Goal: Information Seeking & Learning: Compare options

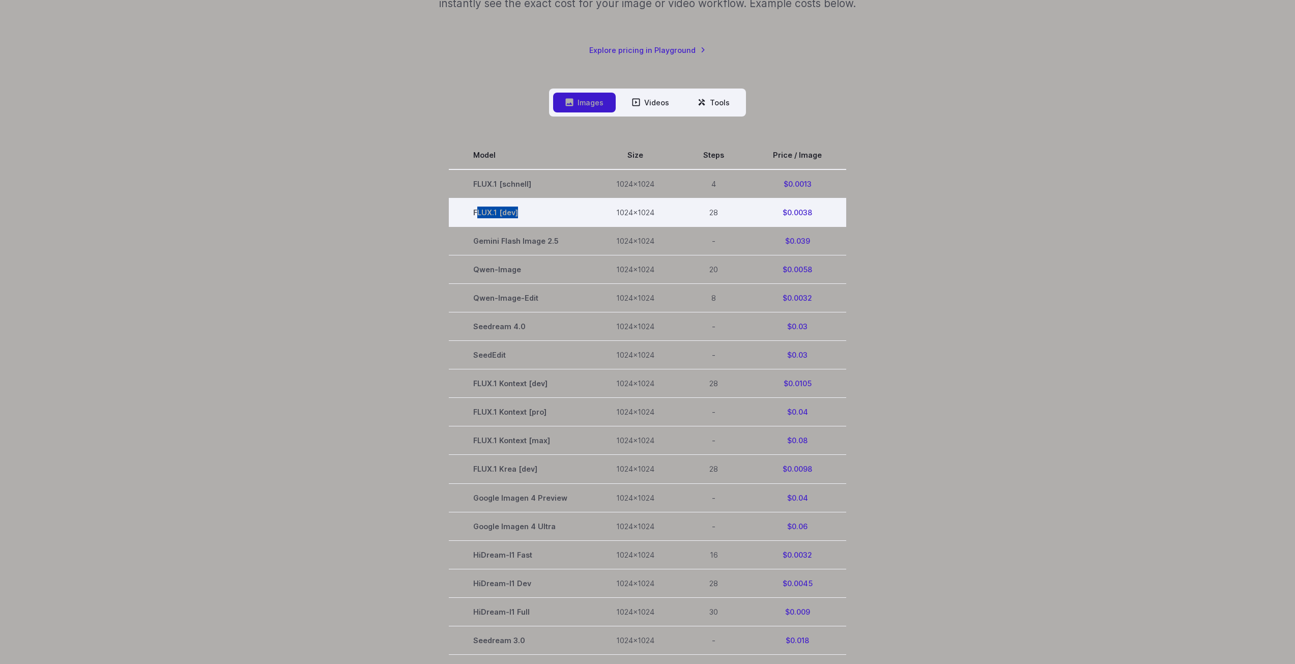
drag, startPoint x: 483, startPoint y: 214, endPoint x: 527, endPoint y: 216, distance: 43.3
click at [527, 216] on td "FLUX.1 [dev]" at bounding box center [520, 212] width 143 height 28
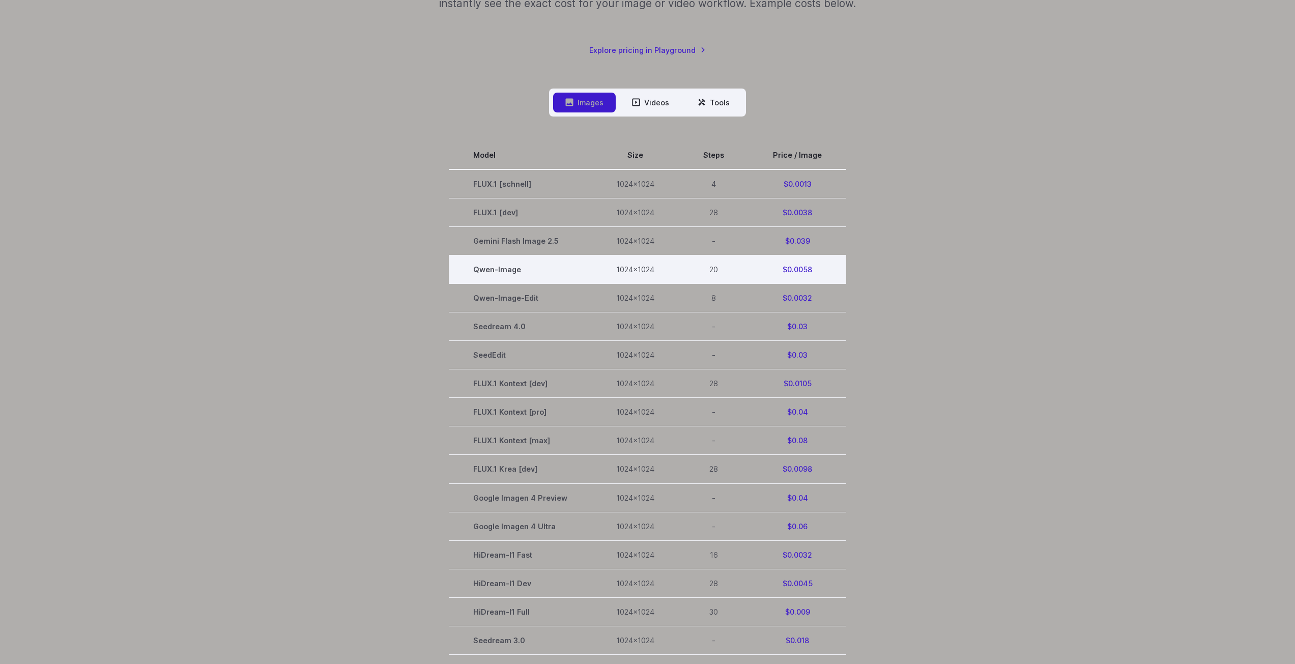
scroll to position [305, 0]
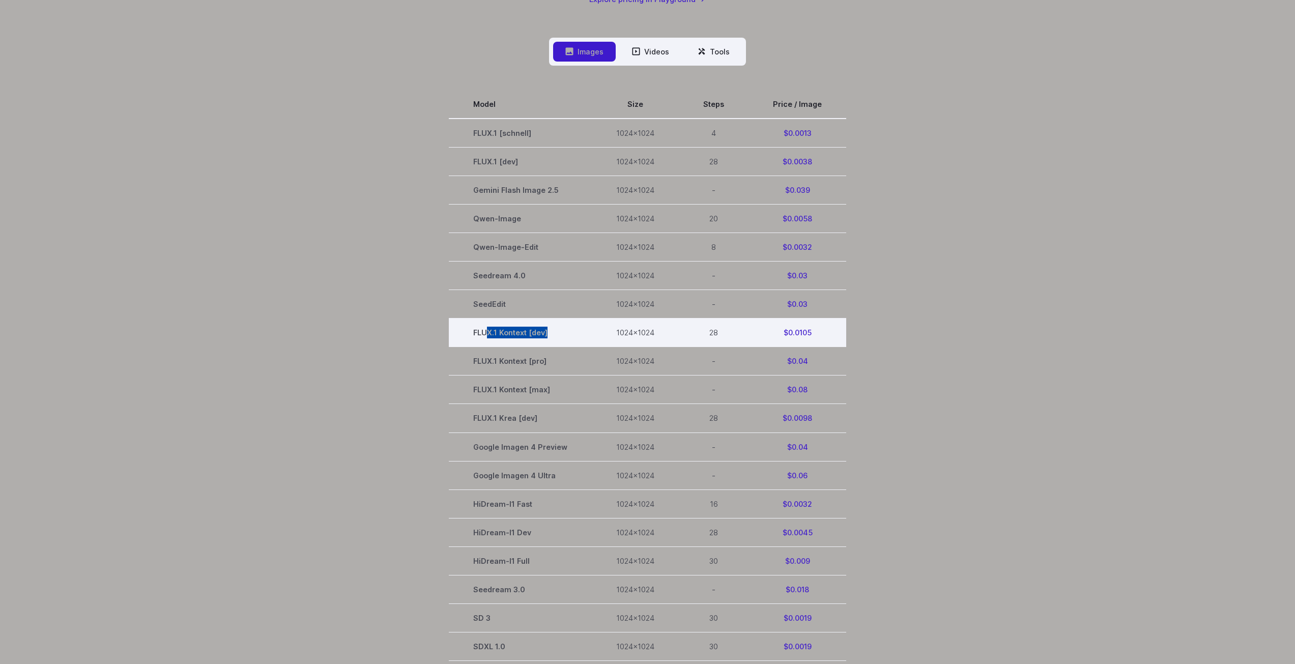
drag, startPoint x: 490, startPoint y: 328, endPoint x: 560, endPoint y: 336, distance: 70.2
click at [560, 336] on td "FLUX.1 Kontext [dev]" at bounding box center [520, 332] width 143 height 28
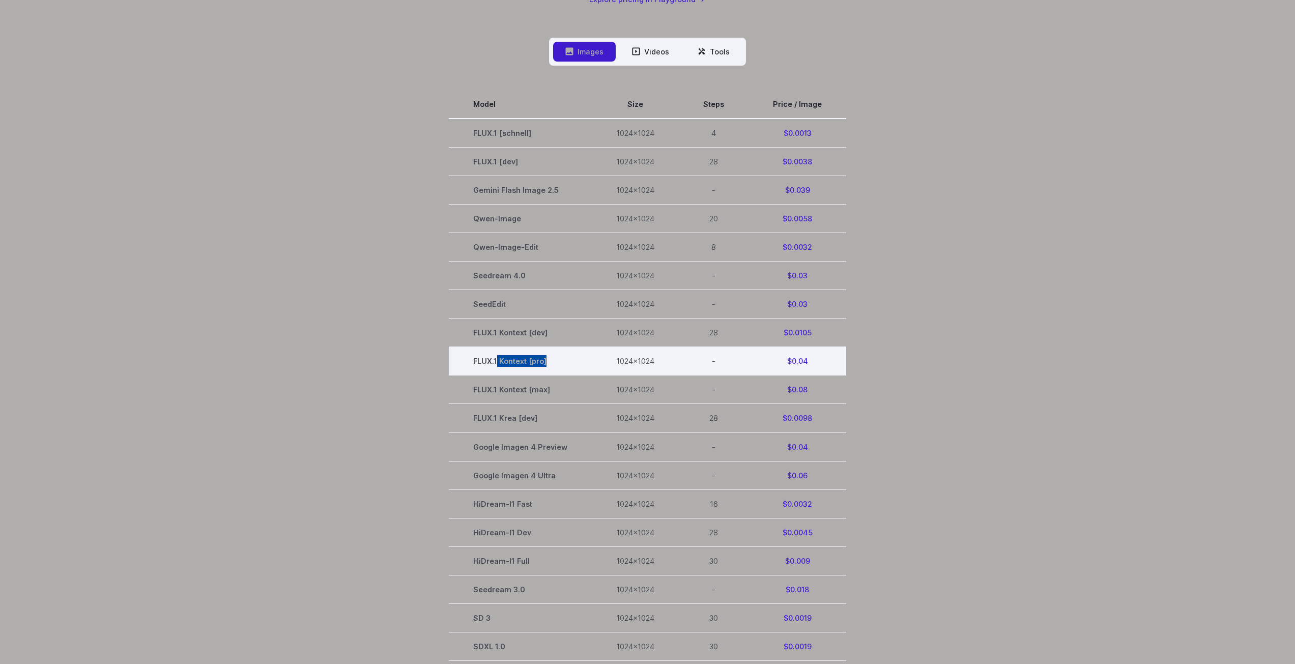
drag, startPoint x: 499, startPoint y: 364, endPoint x: 576, endPoint y: 370, distance: 78.1
click at [576, 370] on td "FLUX.1 Kontext [pro]" at bounding box center [520, 361] width 143 height 28
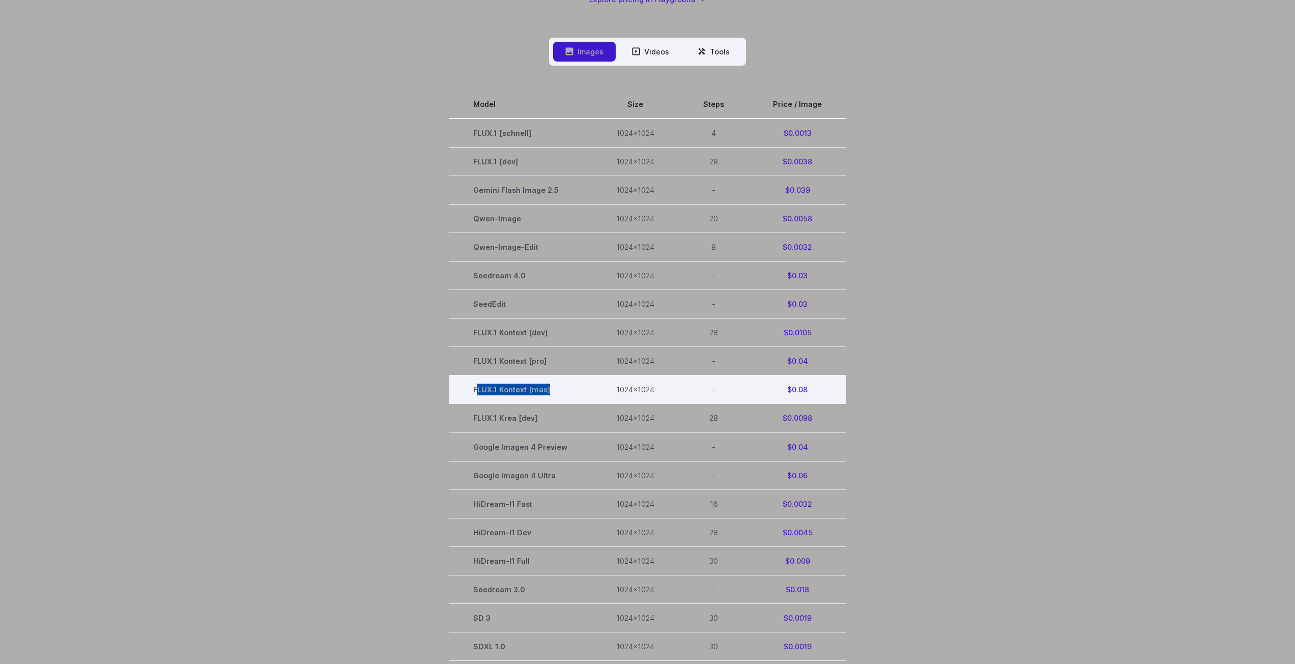
drag, startPoint x: 480, startPoint y: 390, endPoint x: 570, endPoint y: 394, distance: 89.6
click at [570, 394] on td "FLUX.1 Kontext [max]" at bounding box center [520, 389] width 143 height 28
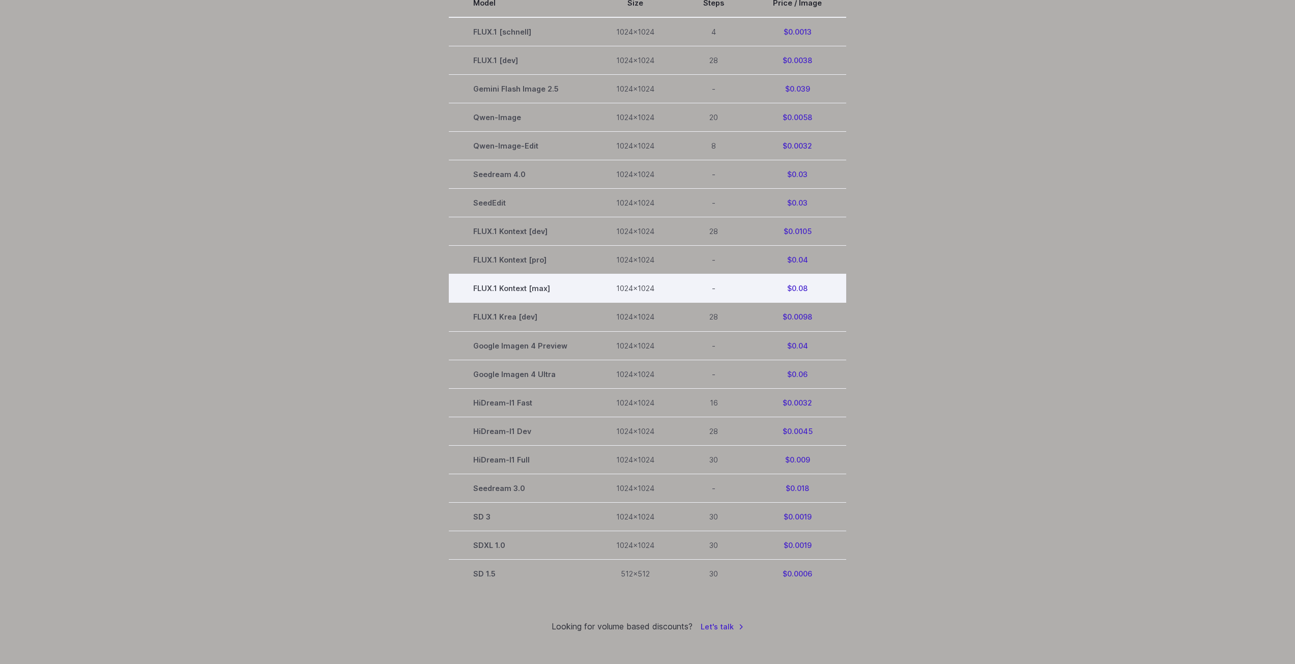
scroll to position [407, 0]
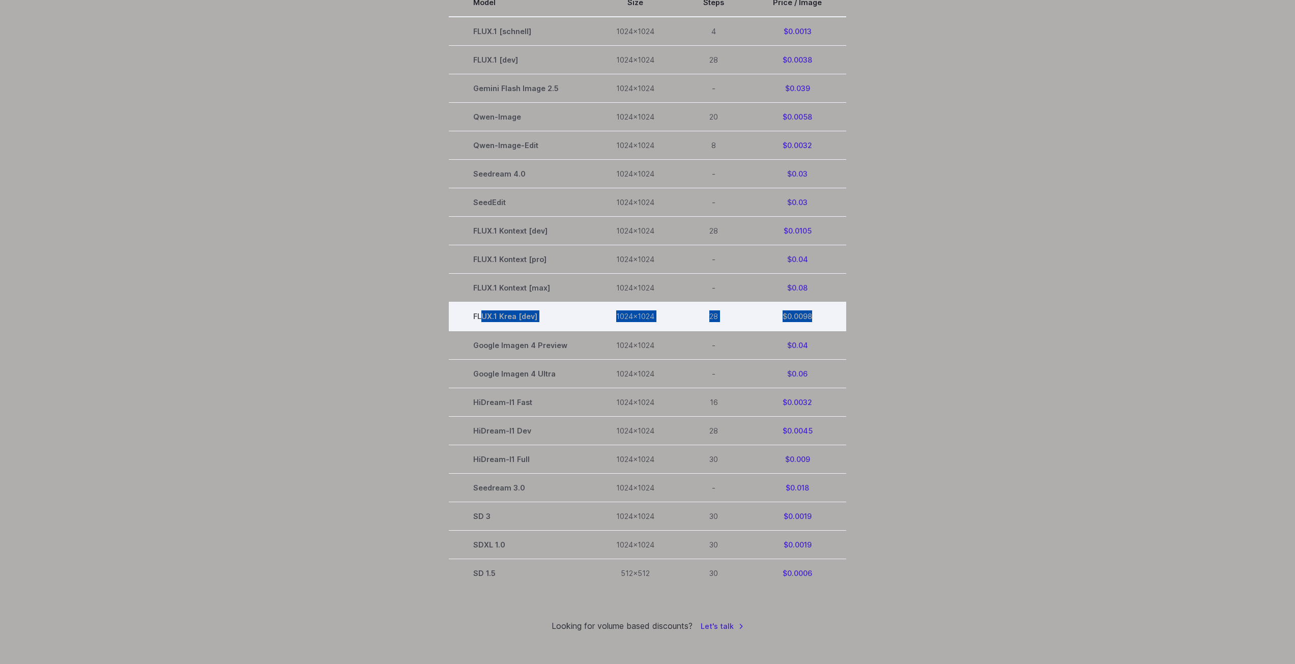
drag, startPoint x: 489, startPoint y: 322, endPoint x: 812, endPoint y: 320, distance: 323.0
click at [812, 320] on tr "FLUX.1 Krea [dev] 1024x1024 28 $0.0098" at bounding box center [647, 316] width 397 height 28
click at [813, 320] on td "$0.0098" at bounding box center [797, 316] width 98 height 28
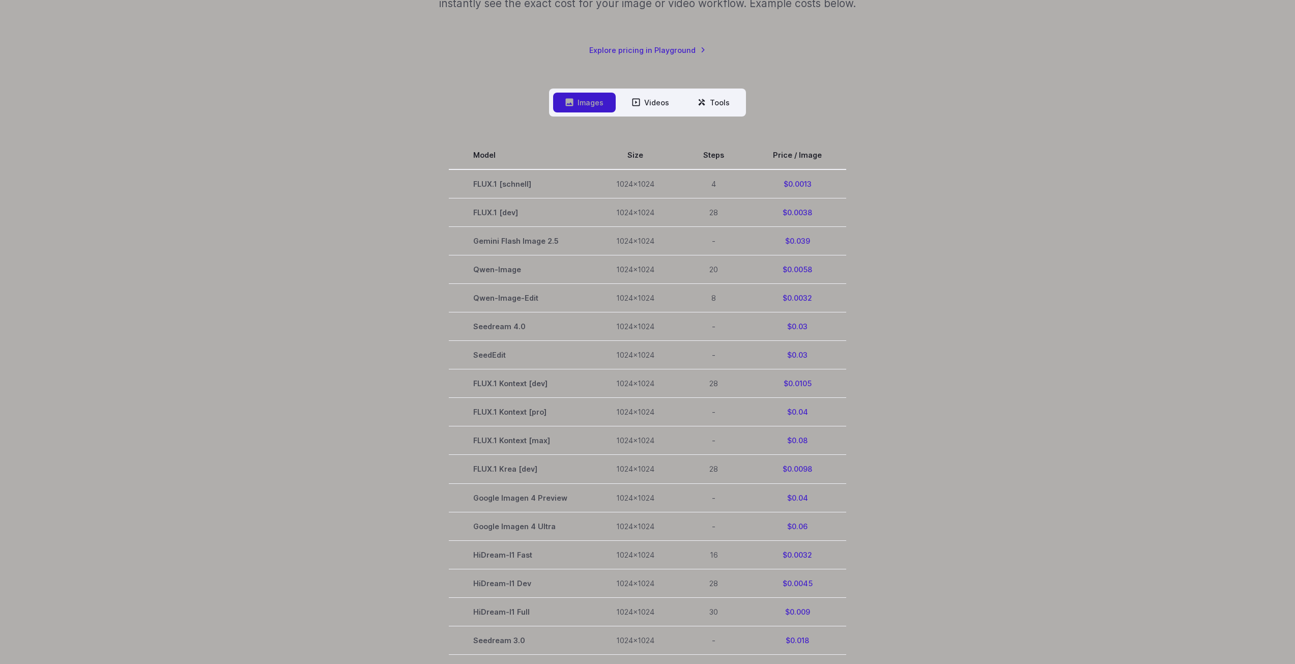
scroll to position [0, 0]
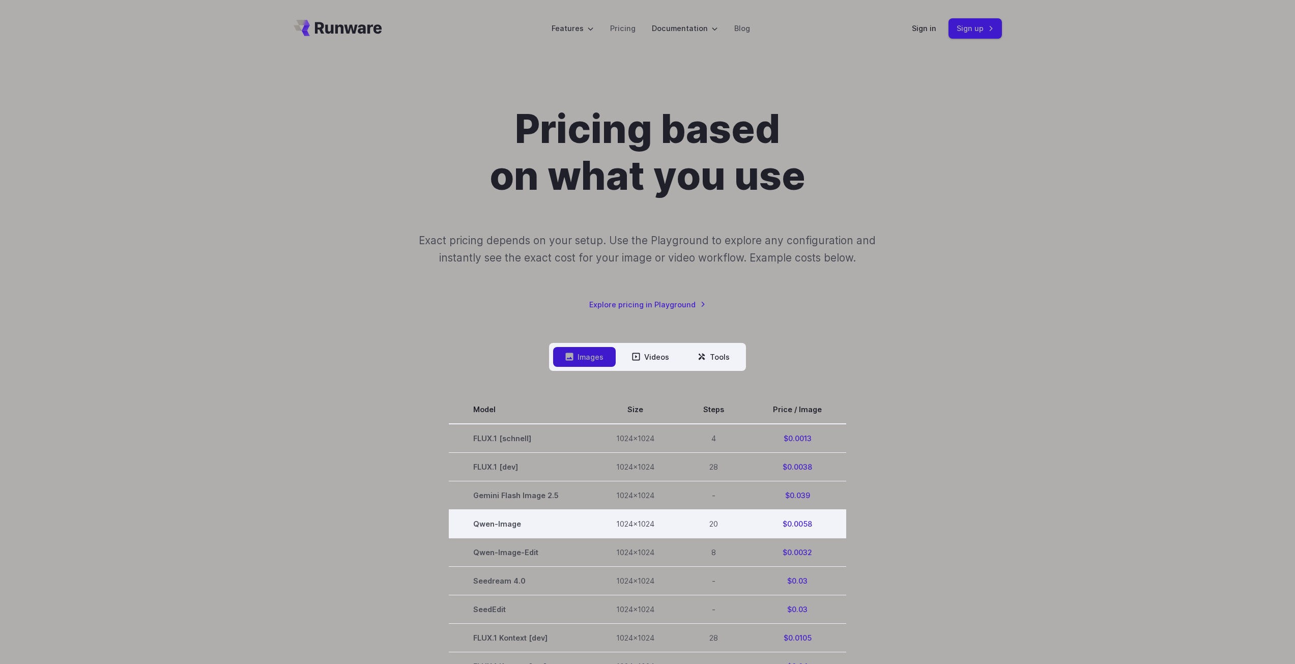
click at [820, 522] on td "$0.0058" at bounding box center [797, 524] width 98 height 28
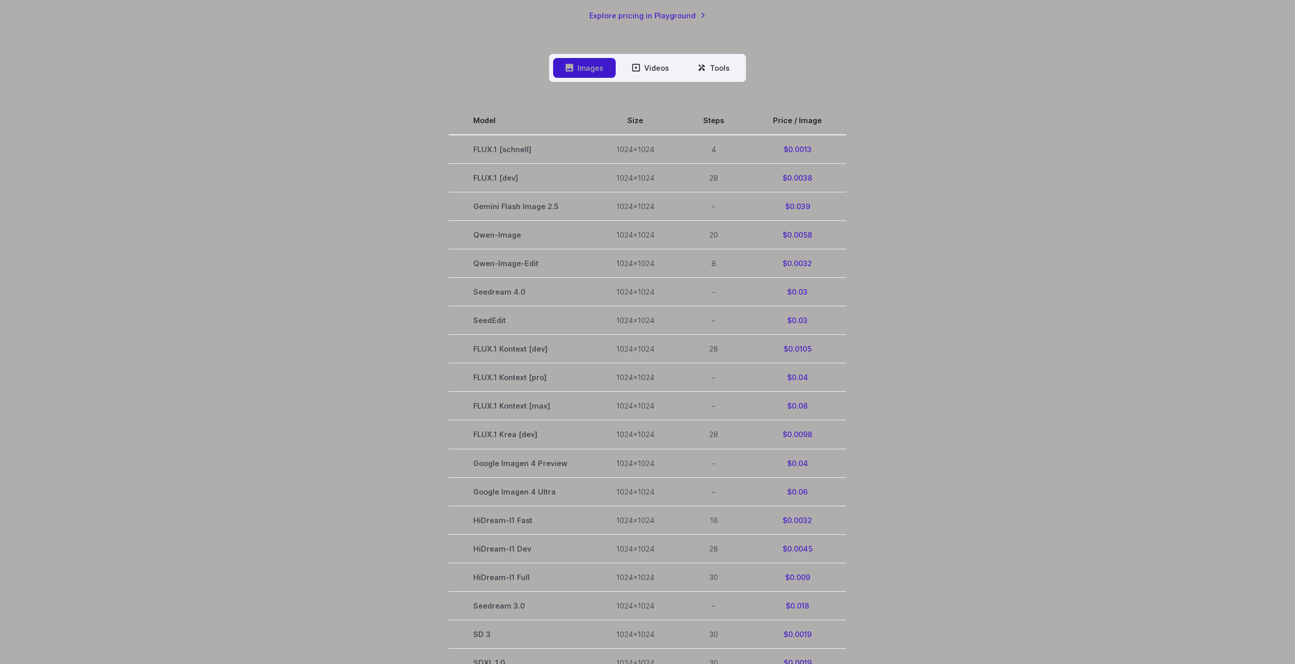
scroll to position [305, 0]
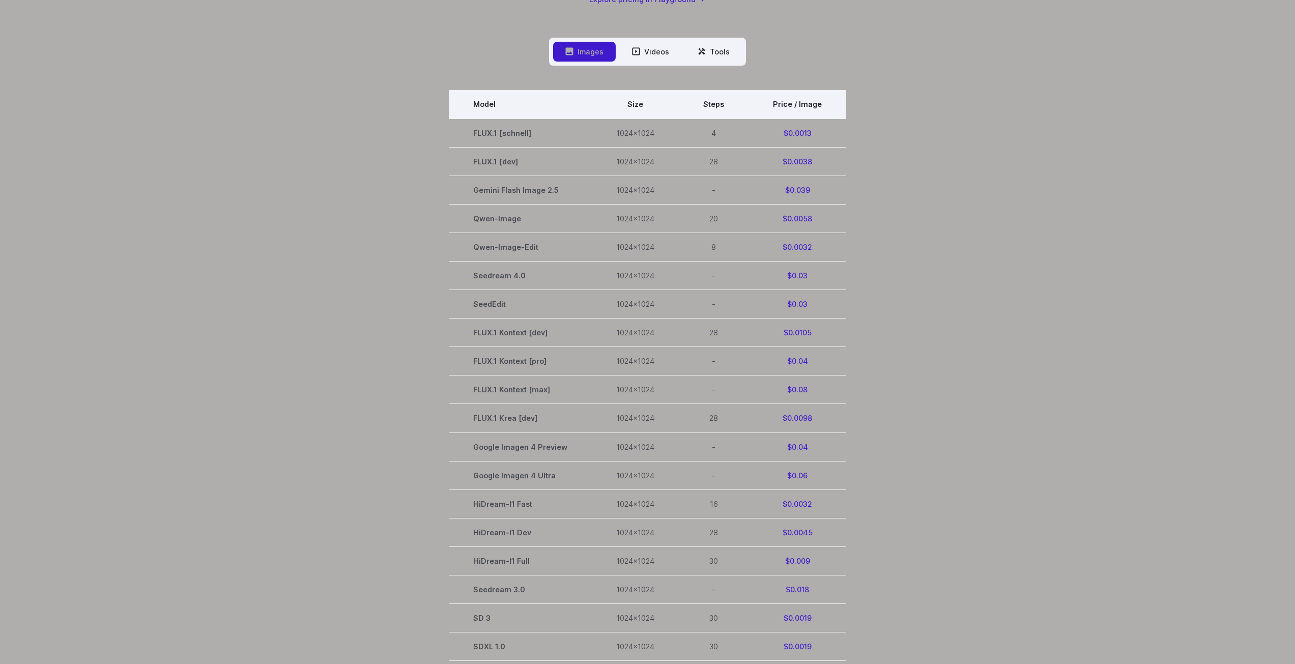
click at [810, 108] on th "Price / Image" at bounding box center [797, 104] width 98 height 28
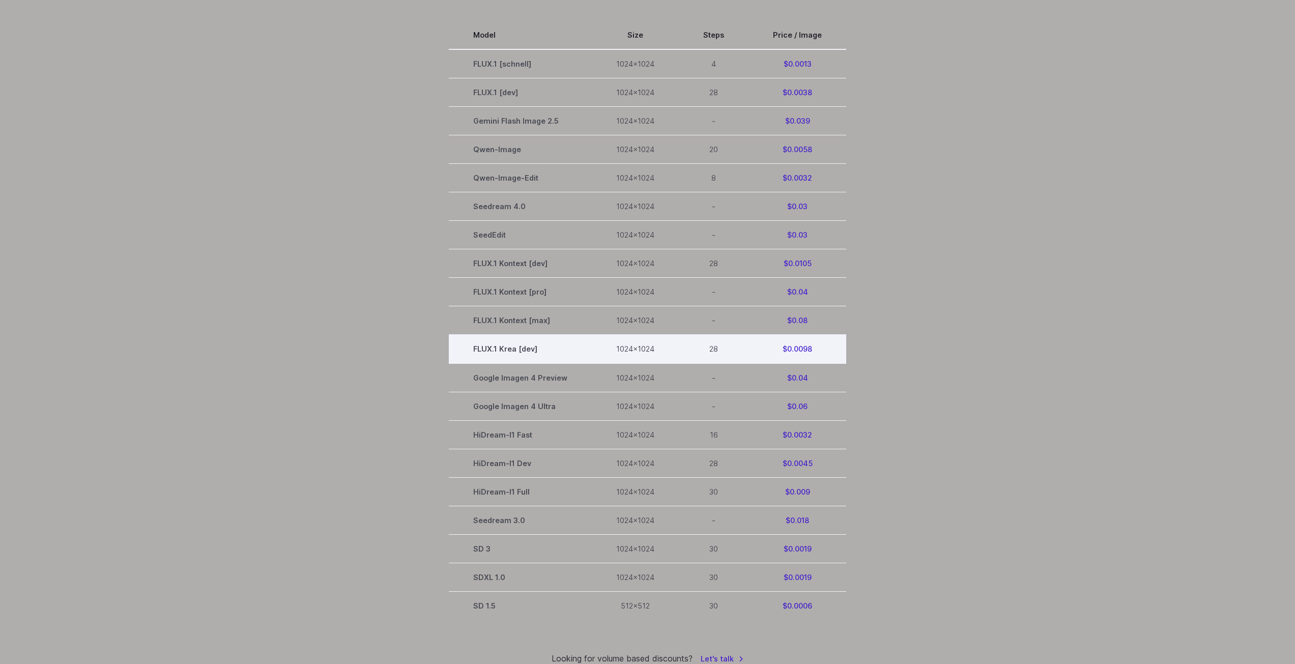
scroll to position [356, 0]
